Goal: Task Accomplishment & Management: Use online tool/utility

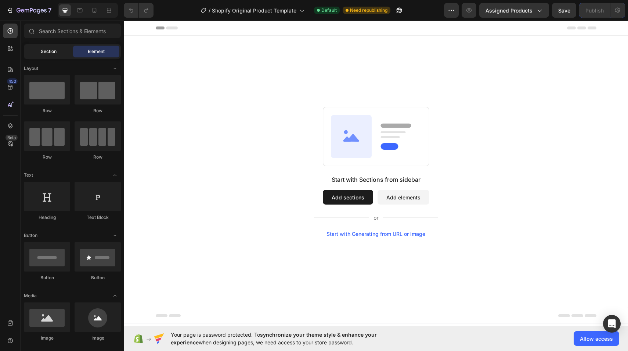
click at [44, 50] on span "Section" at bounding box center [49, 51] width 16 height 7
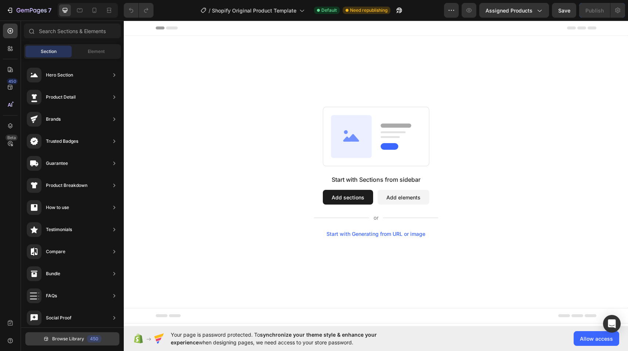
click at [66, 335] on span "Browse Library" at bounding box center [68, 338] width 32 height 7
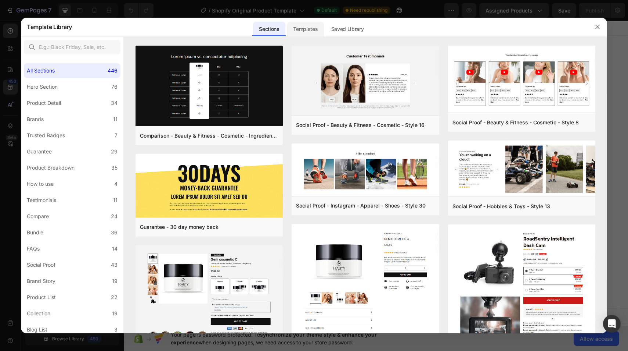
click at [317, 30] on div "Templates" at bounding box center [305, 29] width 36 height 15
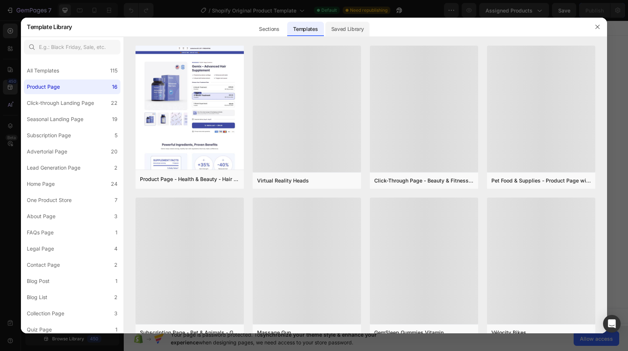
click at [342, 28] on div "Saved Library" at bounding box center [348, 29] width 44 height 15
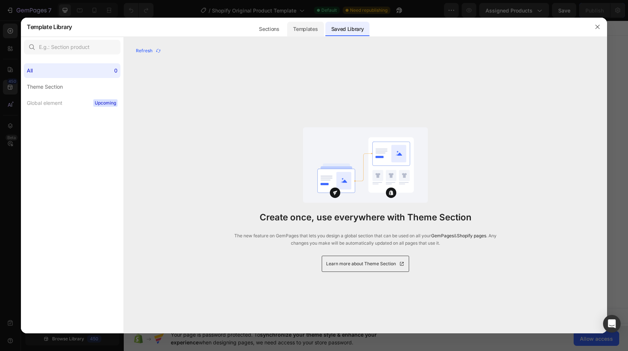
click at [304, 26] on div "Templates" at bounding box center [305, 29] width 36 height 15
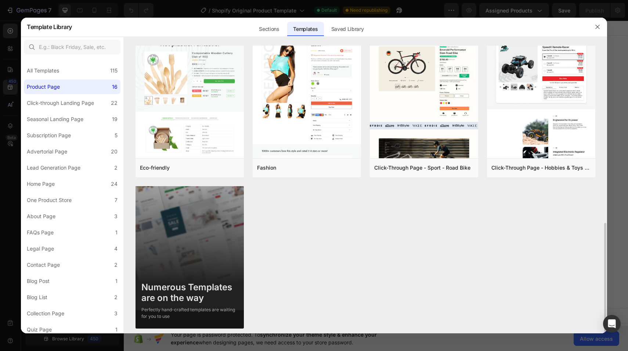
scroll to position [470, 0]
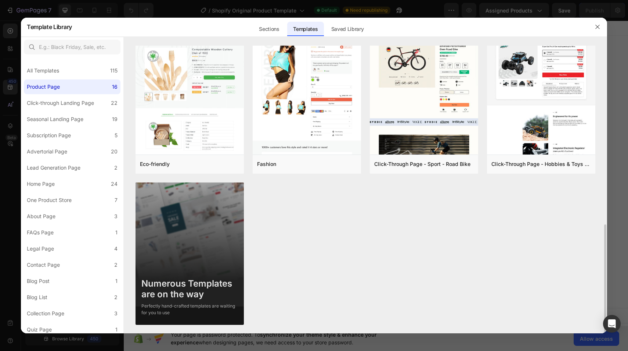
click at [184, 247] on img at bounding box center [190, 257] width 108 height 150
click at [180, 268] on img at bounding box center [190, 257] width 108 height 150
click at [189, 284] on div "Numerous Templates are on the way" at bounding box center [189, 288] width 97 height 21
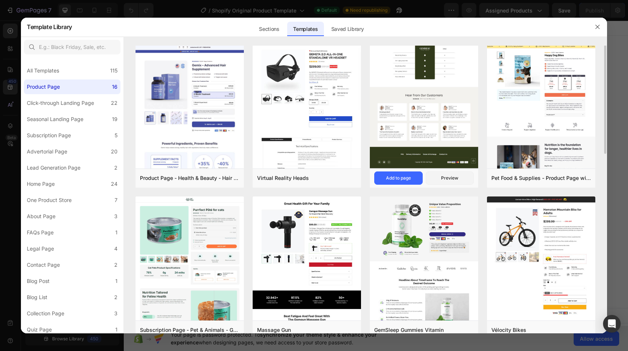
scroll to position [0, 0]
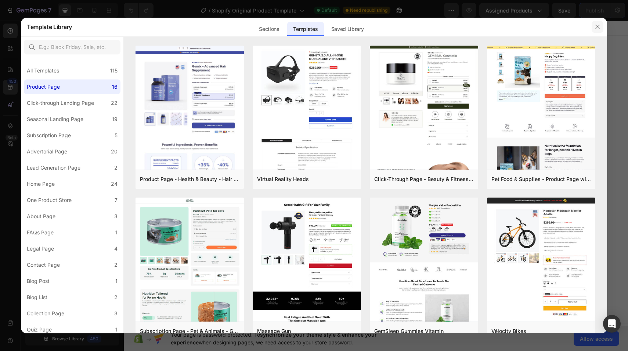
click at [598, 27] on icon "button" at bounding box center [598, 27] width 6 height 6
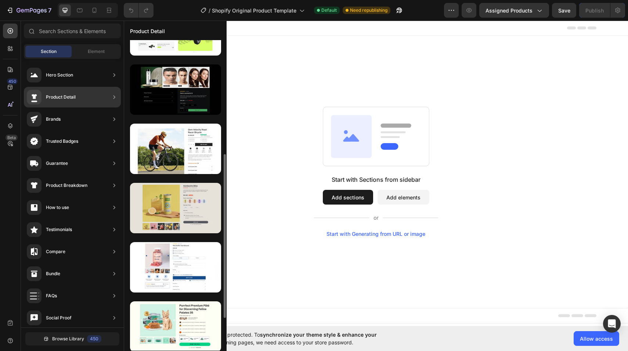
scroll to position [215, 0]
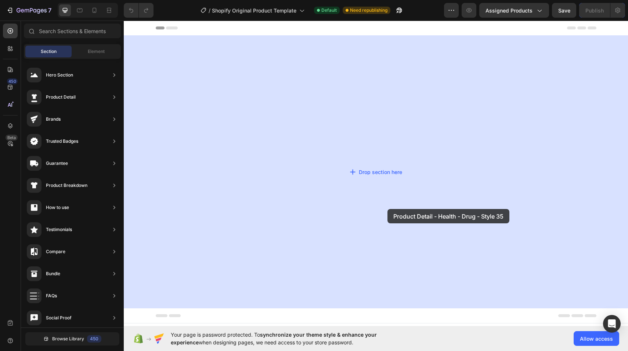
drag, startPoint x: 319, startPoint y: 279, endPoint x: 388, endPoint y: 209, distance: 98.2
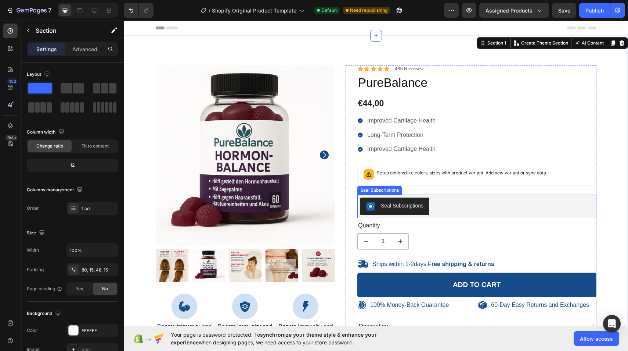
click at [401, 207] on div "Seal Subscriptions" at bounding box center [402, 206] width 43 height 8
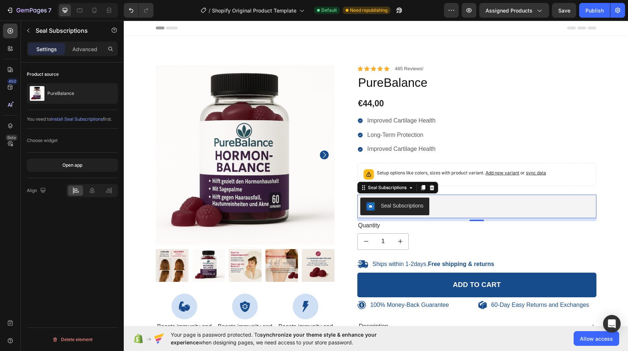
click at [88, 121] on span "install Seal Subscriptions" at bounding box center [77, 119] width 52 height 6
